Goal: Transaction & Acquisition: Book appointment/travel/reservation

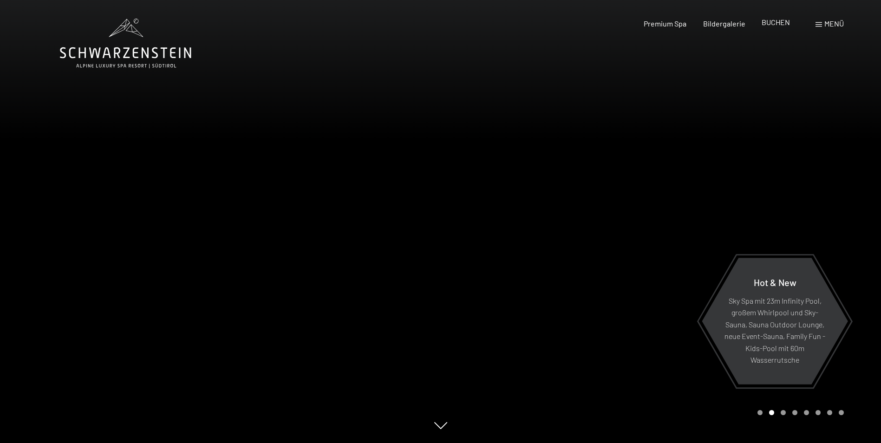
click at [778, 25] on span "BUCHEN" at bounding box center [776, 22] width 28 height 9
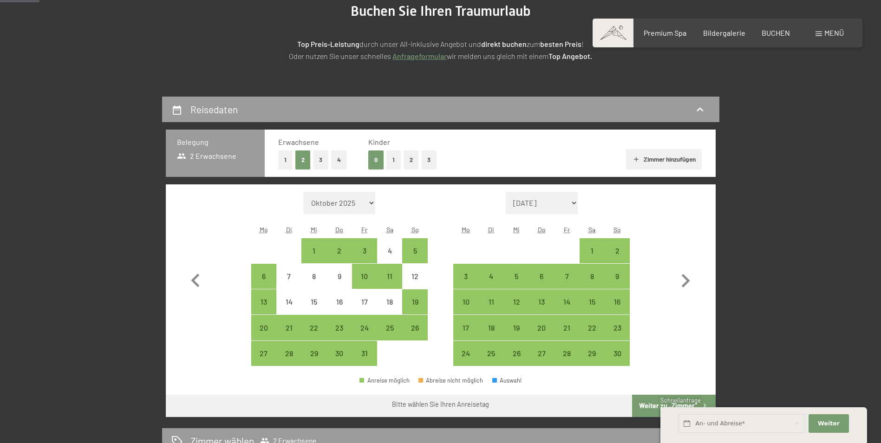
scroll to position [139, 0]
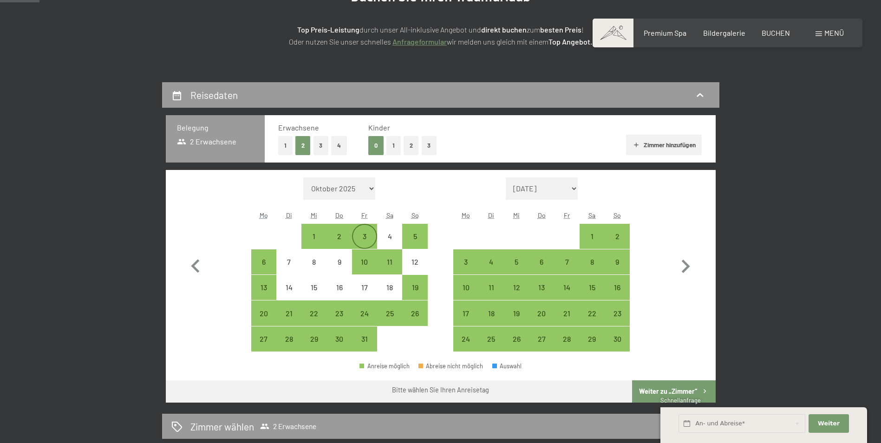
click at [365, 236] on div "3" at bounding box center [364, 244] width 23 height 23
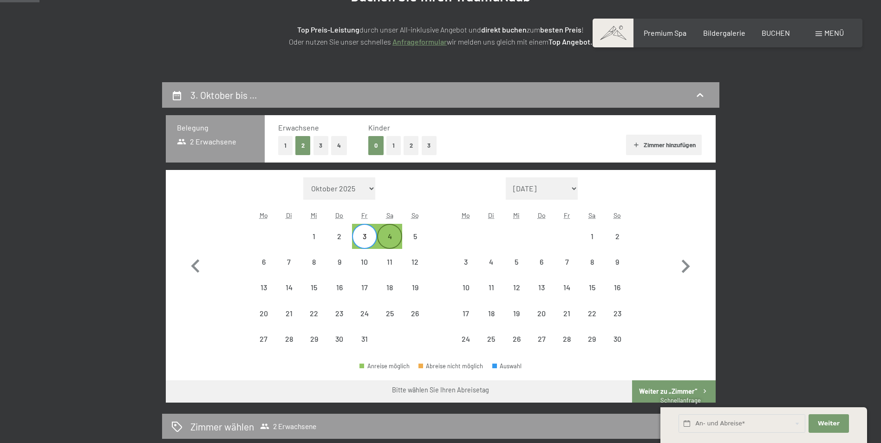
click at [390, 238] on div "4" at bounding box center [389, 244] width 23 height 23
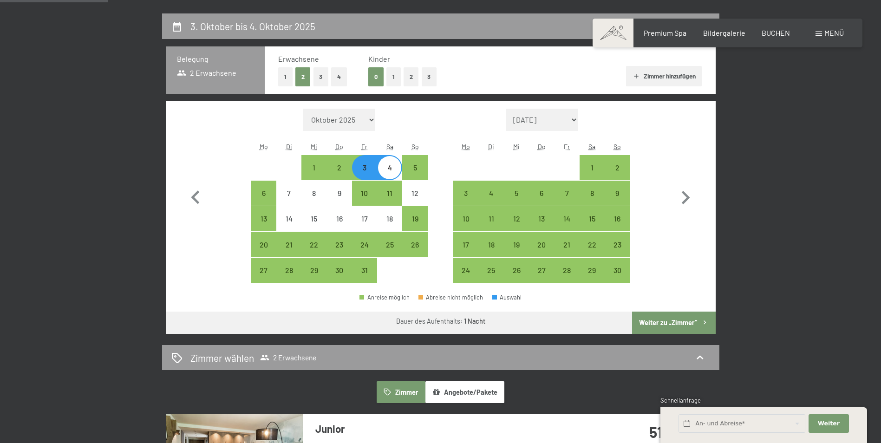
scroll to position [186, 0]
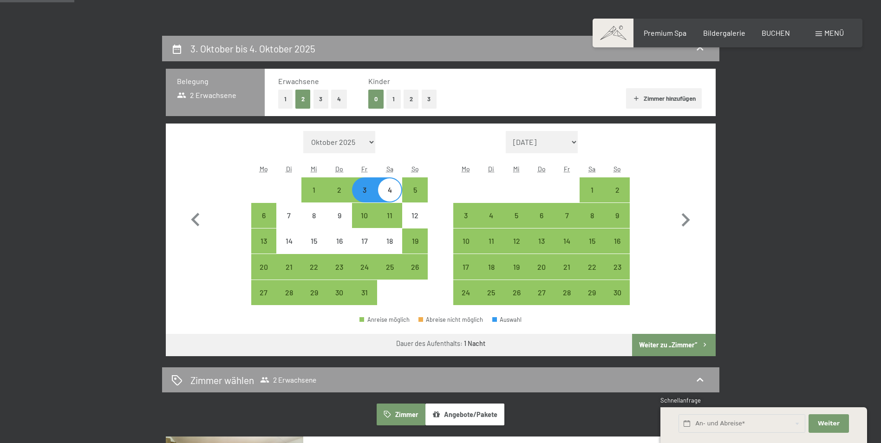
click at [684, 98] on button "Zimmer hinzufügen" at bounding box center [664, 98] width 76 height 20
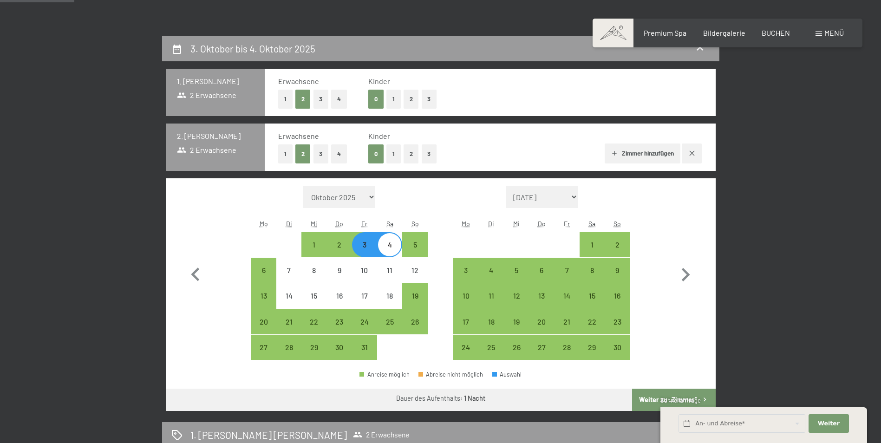
click at [284, 152] on button "1" at bounding box center [285, 153] width 14 height 19
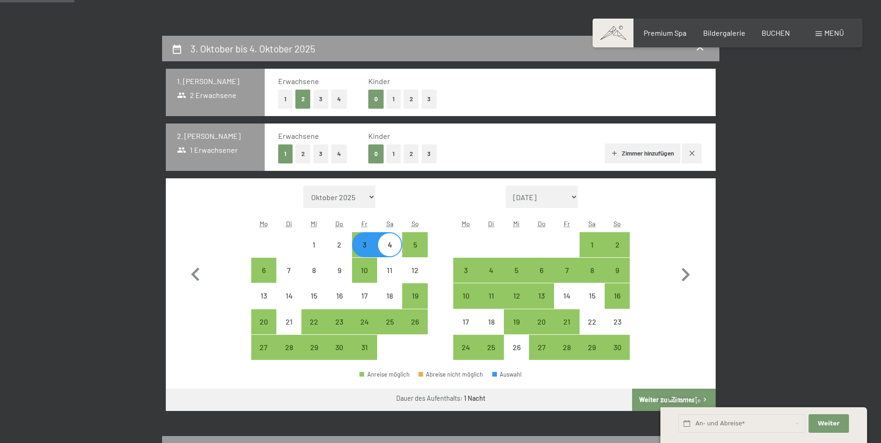
click at [397, 157] on button "1" at bounding box center [393, 153] width 14 height 19
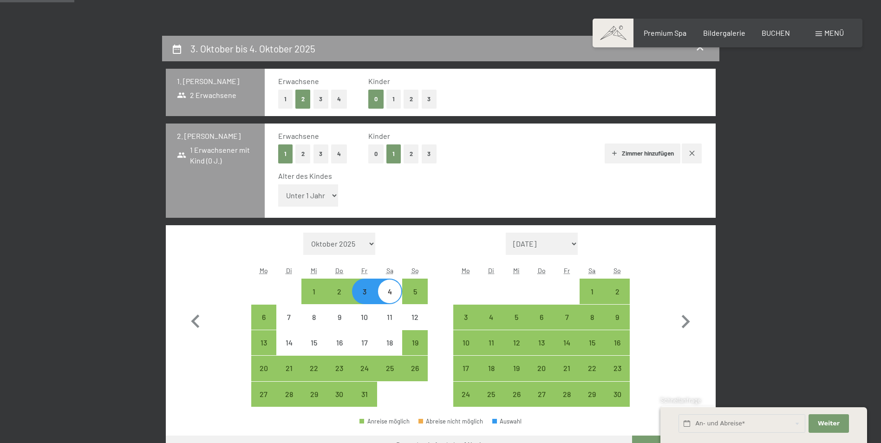
click at [332, 193] on select "Unter 1 Jahr 1 Jahr 2 Jahre 3 Jahre 4 Jahre 5 Jahre 6 Jahre 7 Jahre 8 Jahre 9 J…" at bounding box center [308, 195] width 60 height 22
select select "10"
click at [278, 184] on select "Unter 1 Jahr 1 Jahr 2 Jahre 3 Jahre 4 Jahre 5 Jahre 6 Jahre 7 Jahre 8 Jahre 9 J…" at bounding box center [308, 195] width 60 height 22
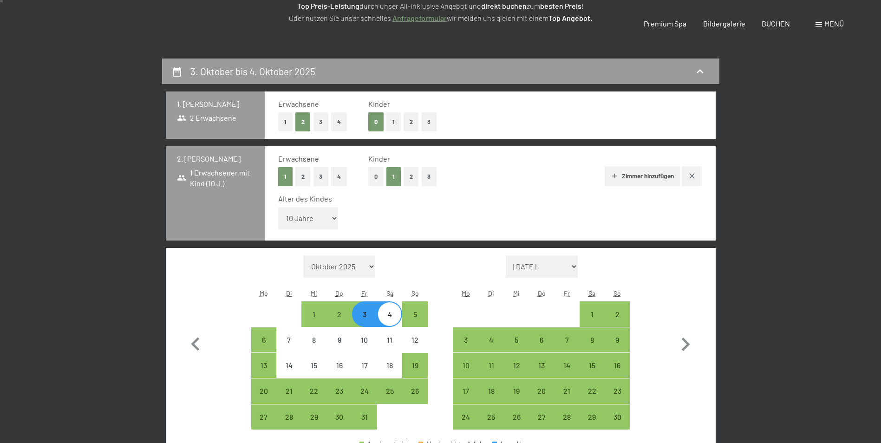
scroll to position [0, 0]
